Goal: Find specific page/section: Find specific page/section

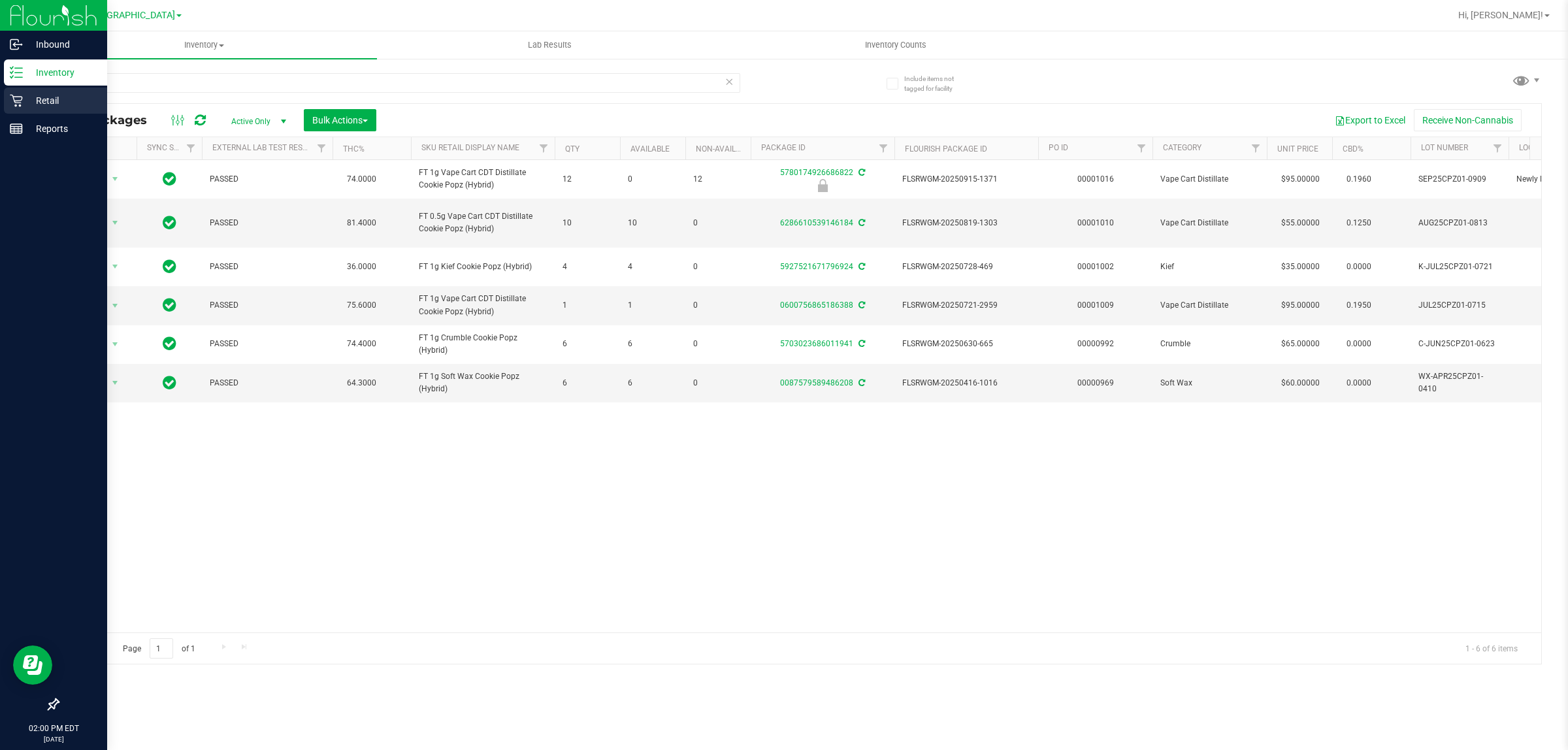
click at [20, 93] on div "Retail" at bounding box center [55, 100] width 103 height 26
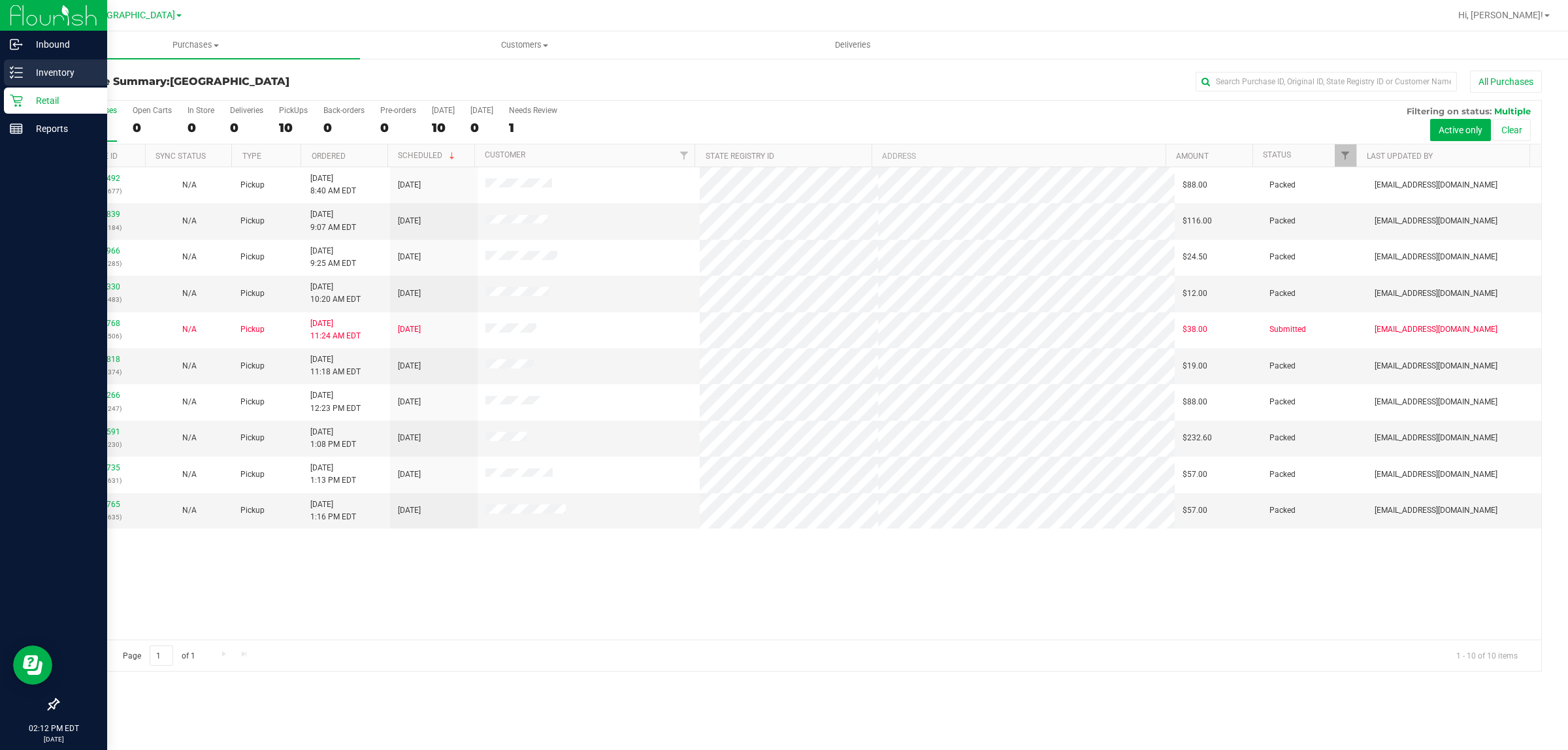
click at [47, 73] on p "Inventory" at bounding box center [62, 72] width 78 height 16
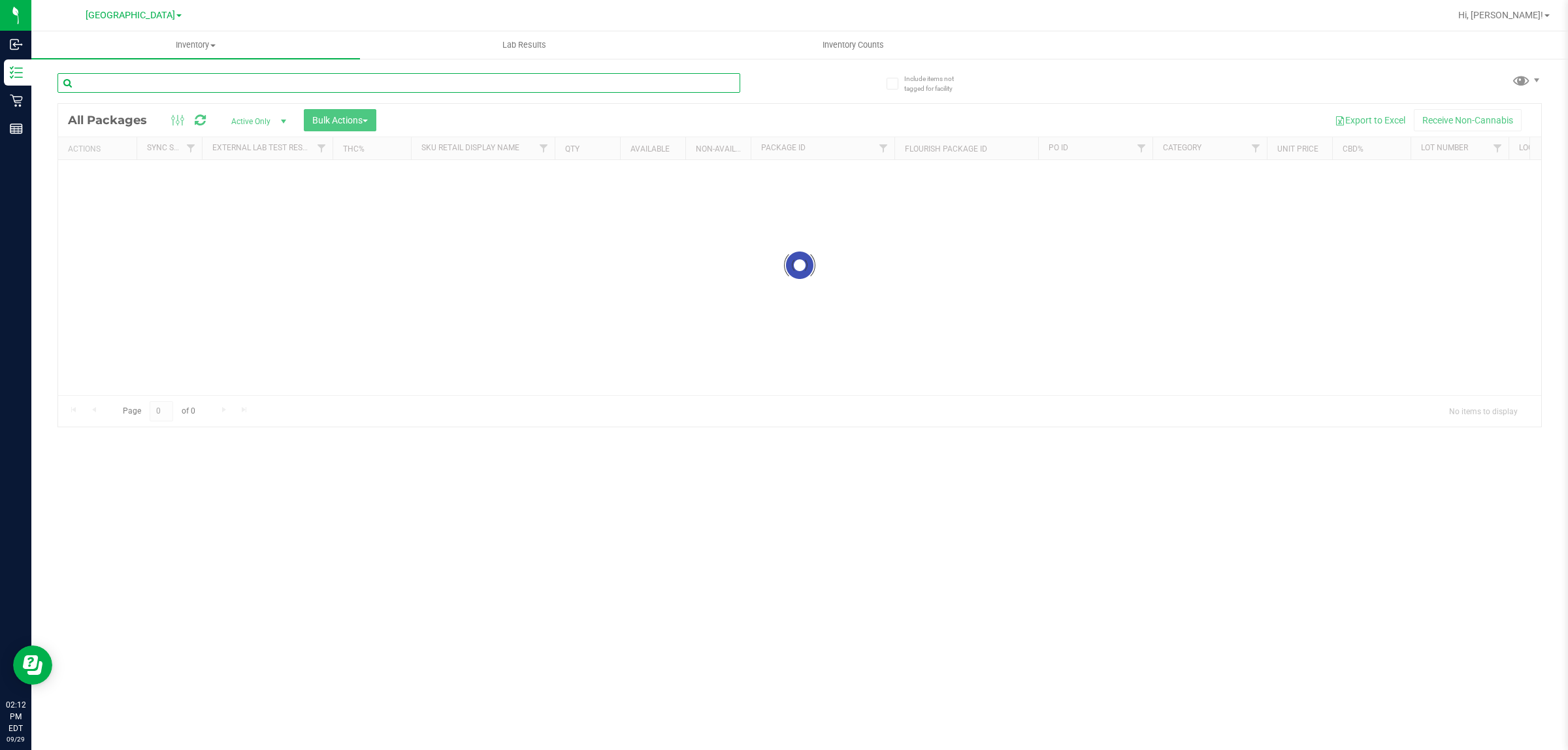
click at [184, 86] on input "text" at bounding box center [399, 83] width 683 height 20
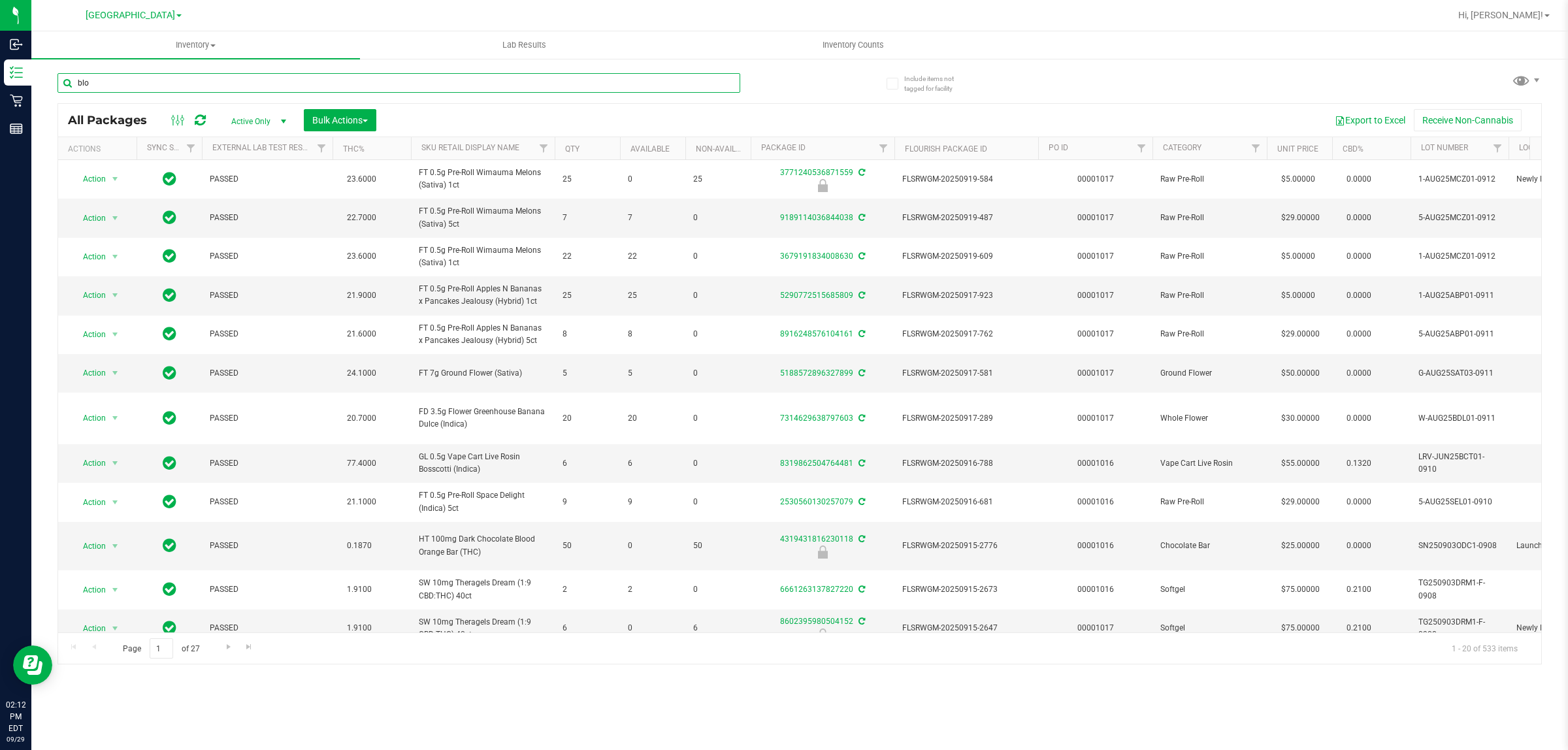
type input "blo"
